Goal: Task Accomplishment & Management: Complete application form

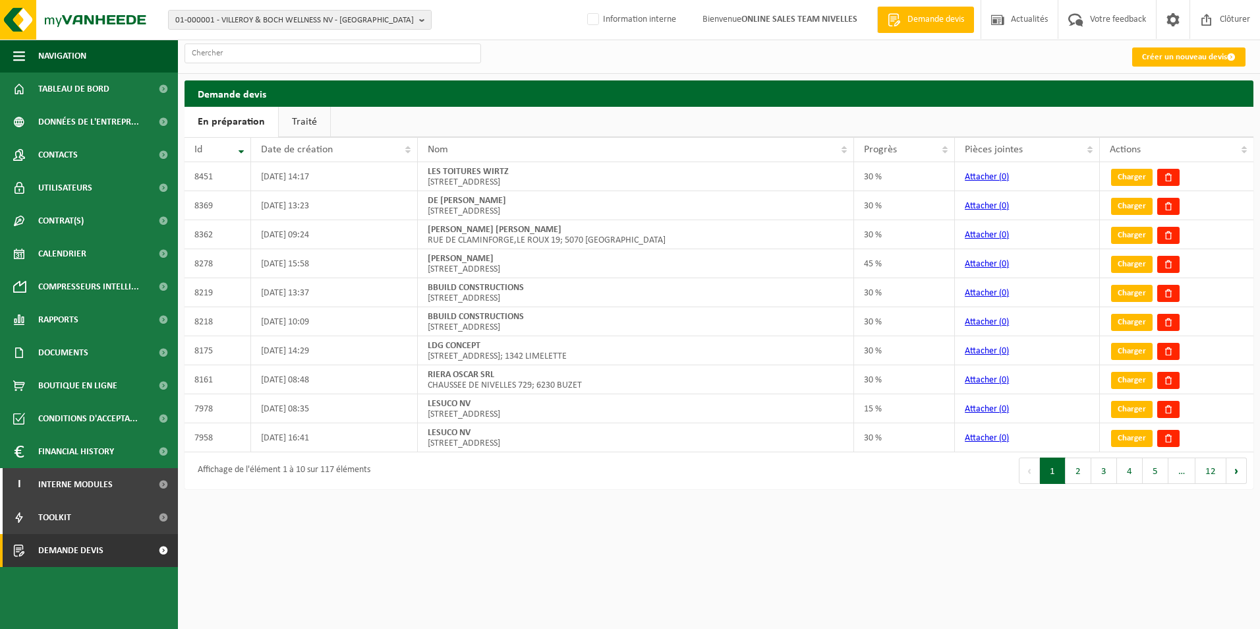
click at [305, 125] on link "Traité" at bounding box center [304, 122] width 51 height 30
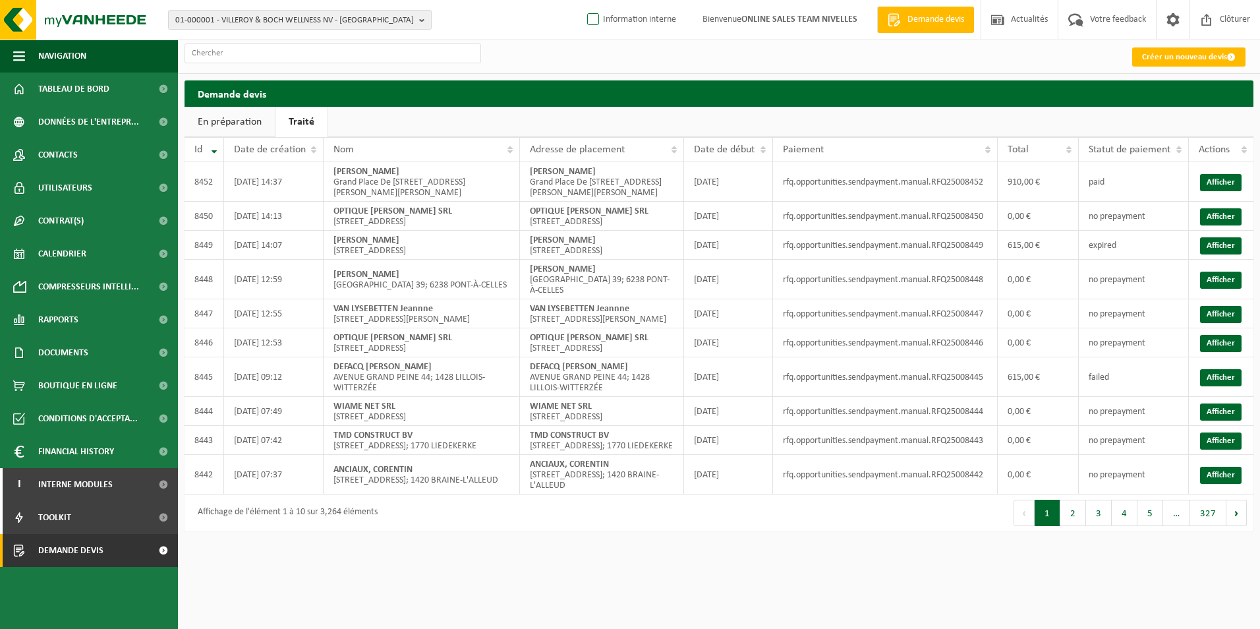
click at [626, 18] on label "Information interne" at bounding box center [631, 20] width 92 height 20
click at [583, 0] on input "Information interne" at bounding box center [582, -1] width 1 height 1
checkbox input "true"
click at [1185, 61] on link "Créer un nouveau devis" at bounding box center [1188, 56] width 113 height 19
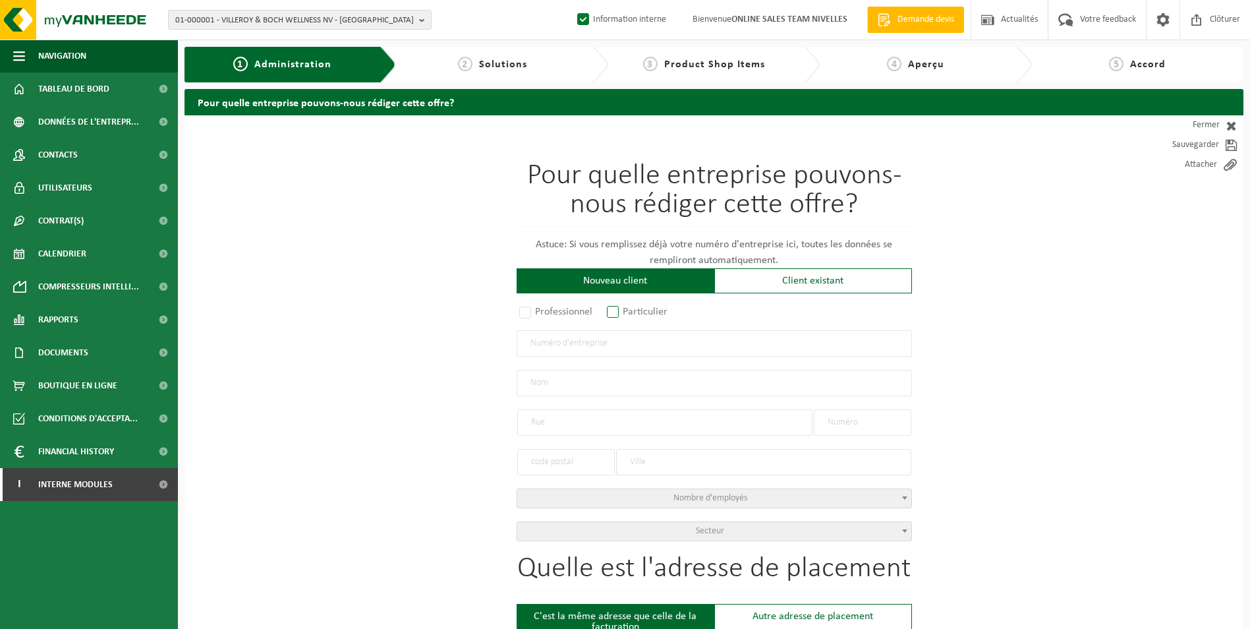
click at [616, 311] on label "Particulier" at bounding box center [637, 312] width 67 height 18
click at [626, 311] on input "Particulier" at bounding box center [630, 312] width 9 height 9
radio input "true"
select select "D"
select select "1707"
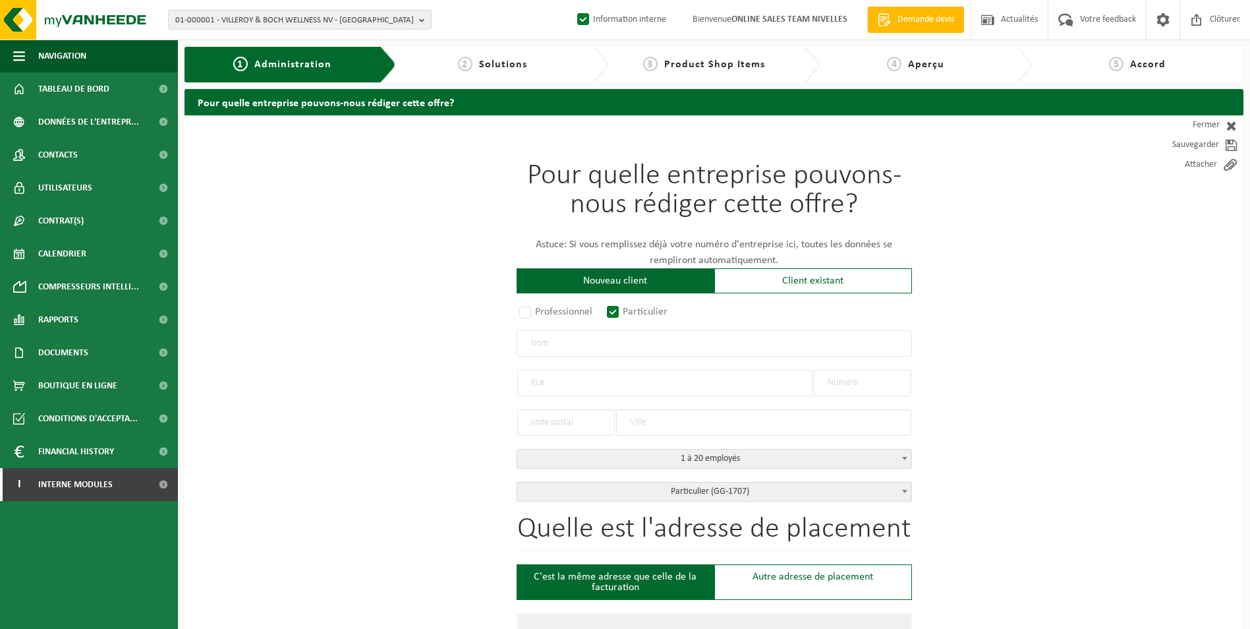
click at [602, 343] on input "text" at bounding box center [714, 343] width 395 height 26
click at [624, 346] on input "text" at bounding box center [714, 343] width 395 height 26
paste input "Dutry Mathieu"
type input "Dutry Mathieu"
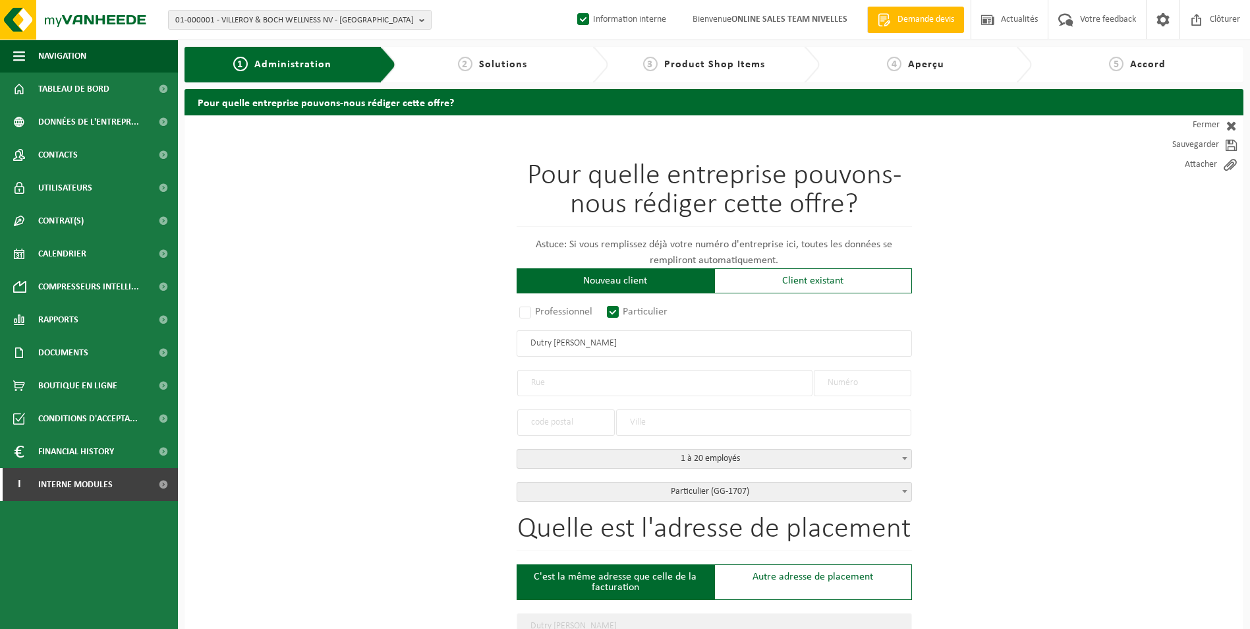
click at [605, 376] on input "text" at bounding box center [664, 383] width 295 height 26
